Goal: Transaction & Acquisition: Purchase product/service

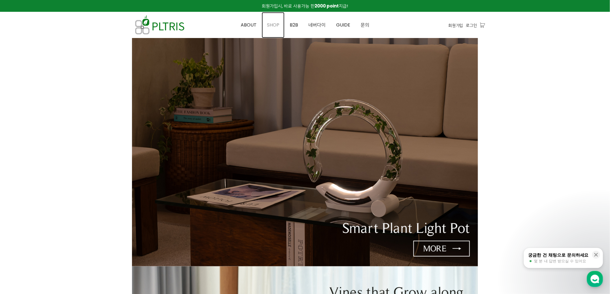
click at [271, 24] on span "SHOP" at bounding box center [273, 25] width 12 height 7
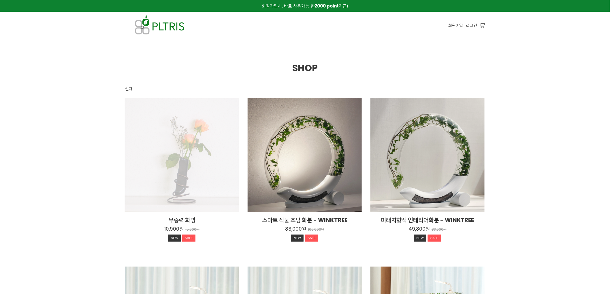
click at [209, 132] on div "무중력 화병 10,900원 15,000원 NEW SALE" at bounding box center [182, 155] width 114 height 114
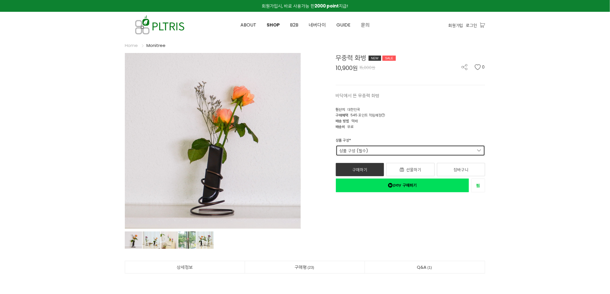
click at [392, 150] on link "상품 구성 (필수)" at bounding box center [411, 150] width 150 height 11
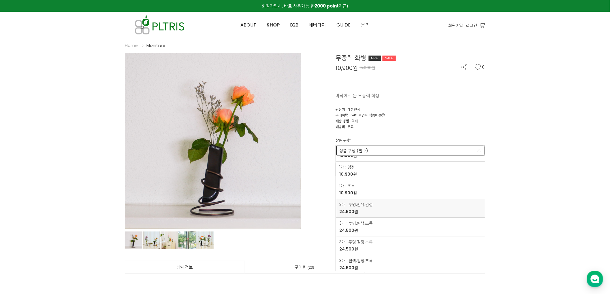
scroll to position [48, 0]
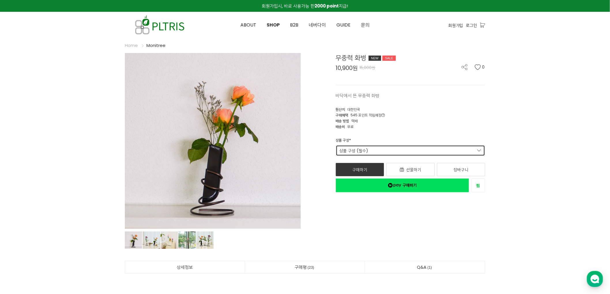
click at [466, 150] on link "상품 구성 (필수)" at bounding box center [411, 150] width 150 height 11
